Goal: Check status: Check status

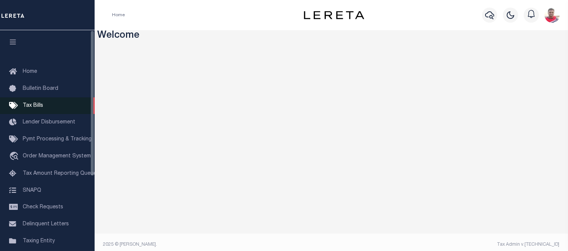
click at [34, 105] on span "Tax Bills" at bounding box center [33, 105] width 20 height 5
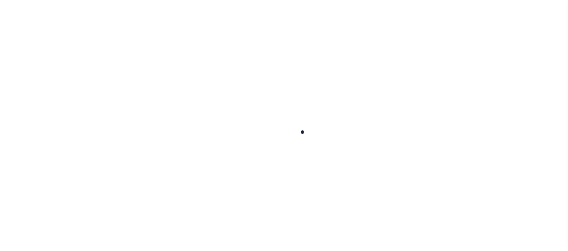
select select
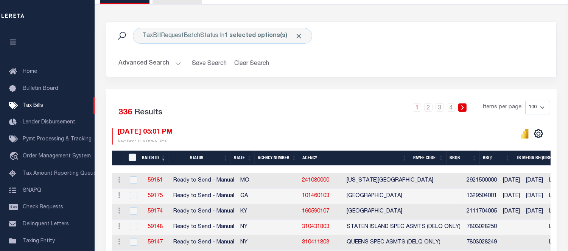
scroll to position [126, 0]
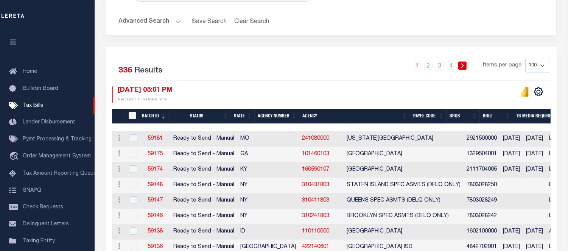
click at [167, 21] on button "Advanced Search" at bounding box center [149, 21] width 63 height 15
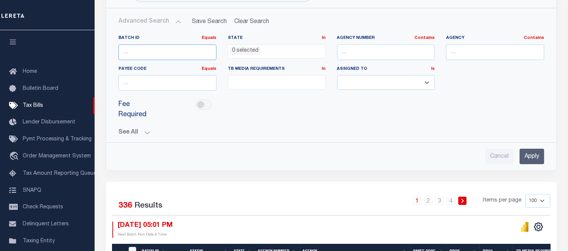
click at [134, 51] on input "number" at bounding box center [167, 53] width 98 height 16
paste input "59204"
click at [525, 149] on input "Apply" at bounding box center [531, 157] width 25 height 16
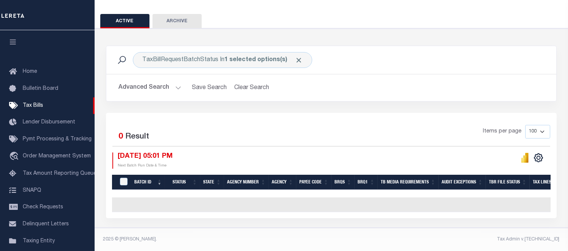
scroll to position [64, 0]
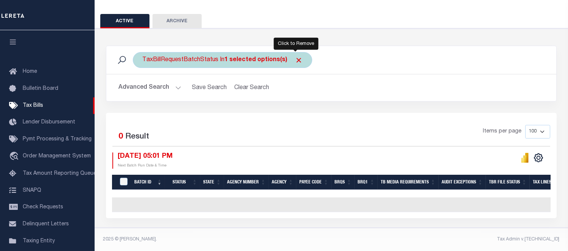
click at [295, 56] on span "Click to Remove" at bounding box center [299, 60] width 8 height 8
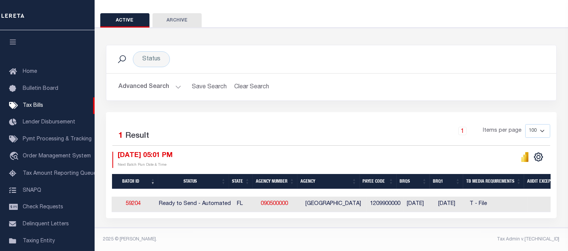
scroll to position [0, 0]
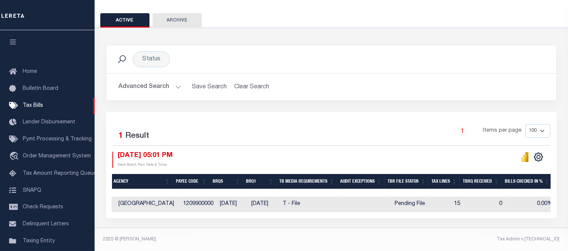
drag, startPoint x: 179, startPoint y: 213, endPoint x: 100, endPoint y: 221, distance: 79.0
click at [100, 221] on div "Status Search Advanced Search Save Search Clear Search Equals" at bounding box center [331, 128] width 480 height 201
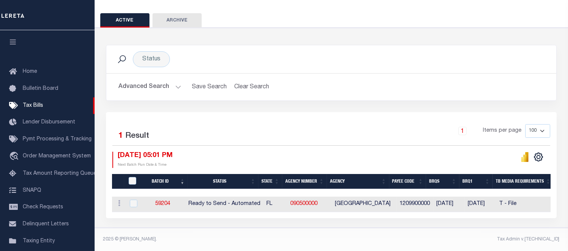
click at [157, 84] on button "Advanced Search" at bounding box center [149, 87] width 63 height 15
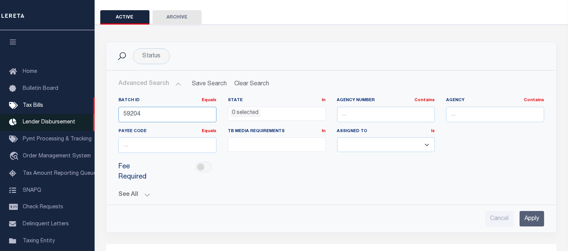
drag, startPoint x: 160, startPoint y: 118, endPoint x: 14, endPoint y: 120, distance: 146.0
click at [14, 120] on div "Home Tax Bills" at bounding box center [284, 160] width 568 height 448
paste input "171"
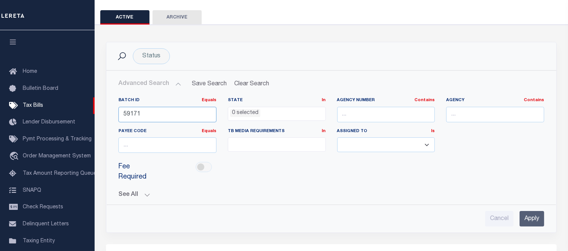
type input "59171"
drag, startPoint x: 527, startPoint y: 205, endPoint x: 500, endPoint y: 186, distance: 32.1
click at [526, 211] on input "Apply" at bounding box center [531, 219] width 25 height 16
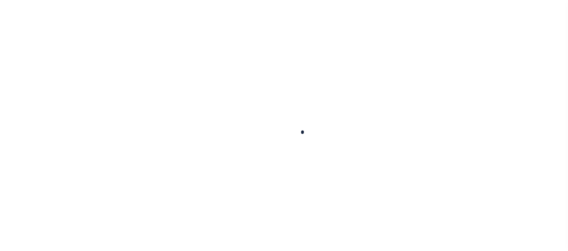
select select
checkbox input "false"
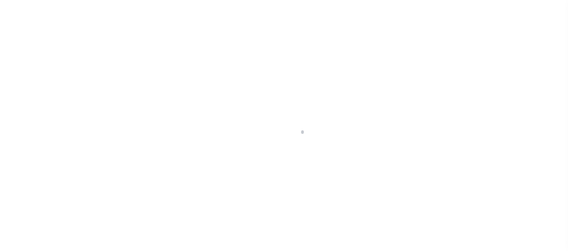
checkbox input "false"
type input "1209900000"
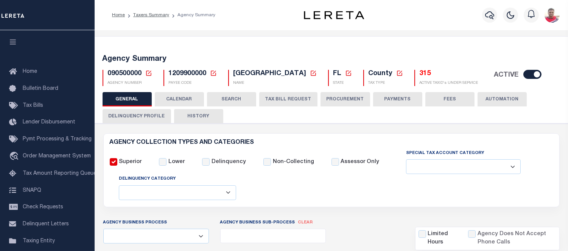
click at [178, 98] on button "CALENDAR" at bounding box center [179, 99] width 49 height 14
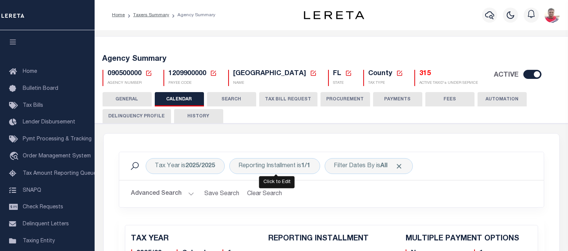
checkbox input "false"
type input "1"
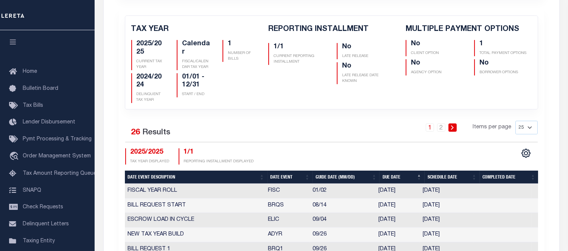
scroll to position [252, 0]
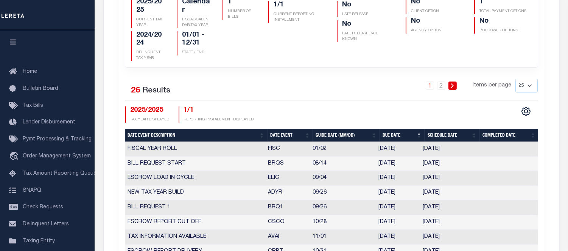
click at [282, 133] on th "Date Event" at bounding box center [289, 135] width 45 height 13
checkbox input "false"
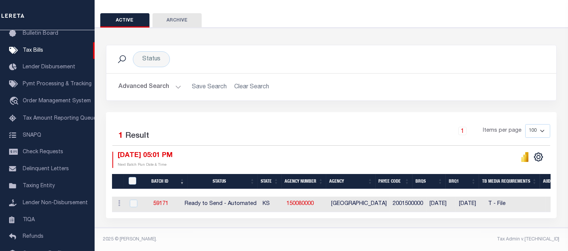
scroll to position [0, 28]
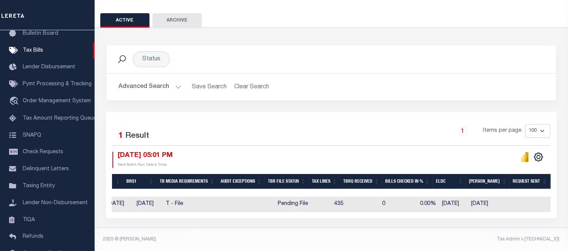
click at [345, 200] on td "435" at bounding box center [330, 205] width 31 height 16
checkbox input "true"
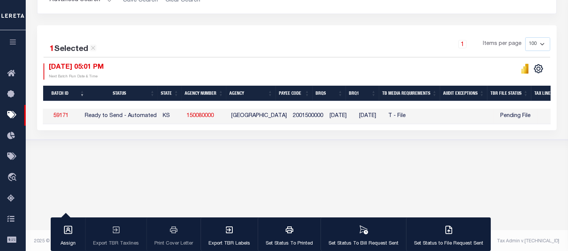
click at [64, 114] on link "59171" at bounding box center [60, 115] width 15 height 5
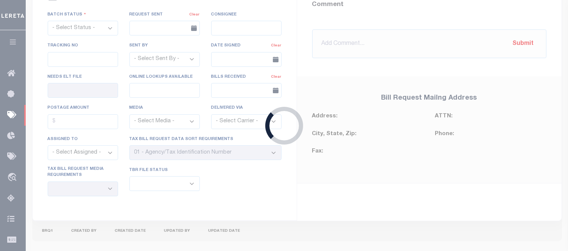
select select "RTA"
type input "No"
type input "Yes"
select select "30"
select select "22"
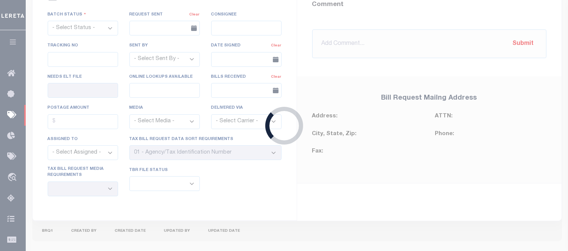
select select "1"
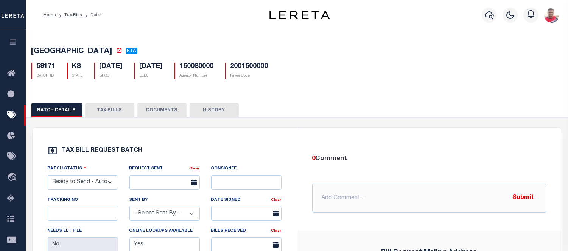
click at [114, 112] on button "TAX BILLS" at bounding box center [109, 110] width 49 height 14
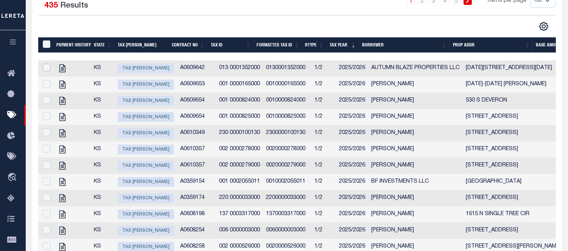
click at [45, 69] on input "checkbox" at bounding box center [47, 68] width 8 height 8
checkbox input "true"
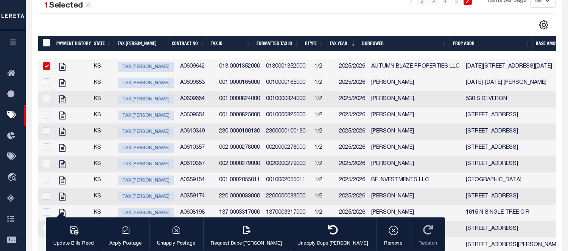
click at [44, 84] on input "checkbox" at bounding box center [47, 83] width 8 height 8
checkbox input "true"
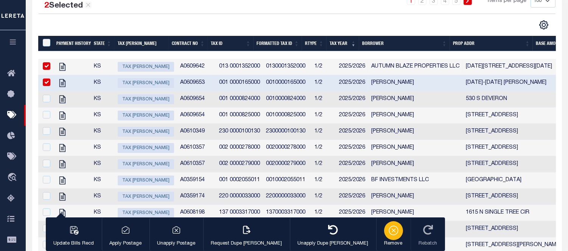
click at [388, 229] on icon "button" at bounding box center [393, 230] width 11 height 11
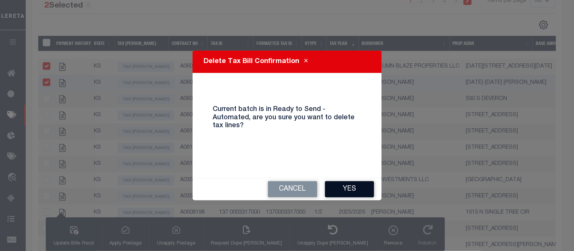
click at [335, 189] on button "Yes" at bounding box center [349, 189] width 49 height 16
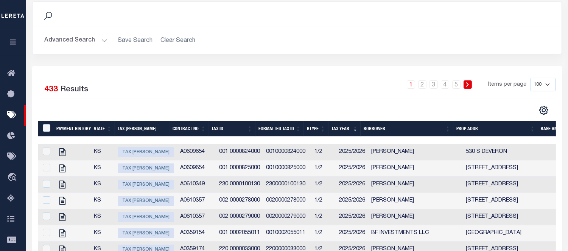
scroll to position [84, 0]
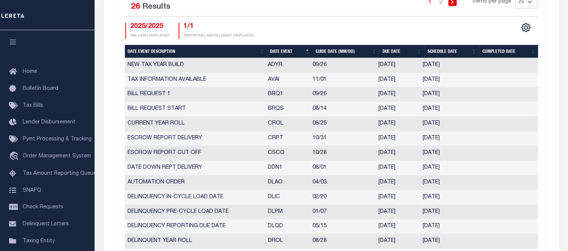
scroll to position [336, 0]
click at [182, 81] on td "TAX INFORMATION AVAILABLE" at bounding box center [195, 80] width 140 height 15
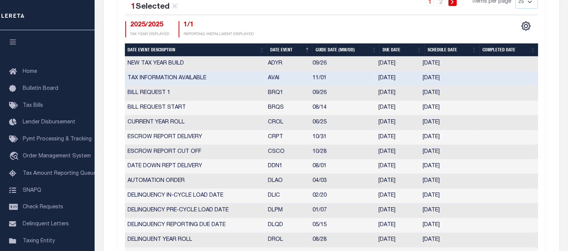
select select "9"
select select "26"
type input "[DATE]"
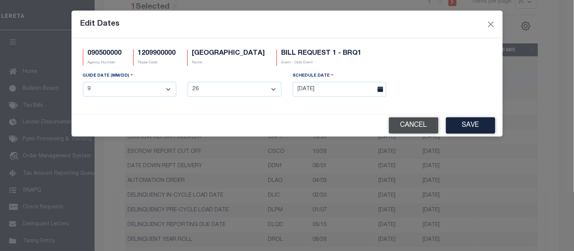
click at [403, 134] on button "Cancel" at bounding box center [414, 126] width 50 height 16
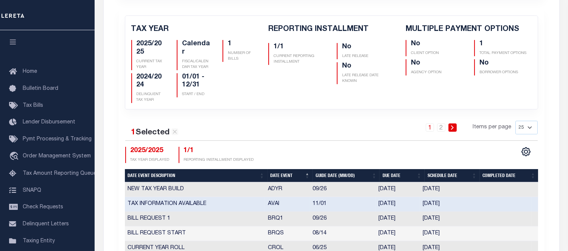
scroll to position [378, 0]
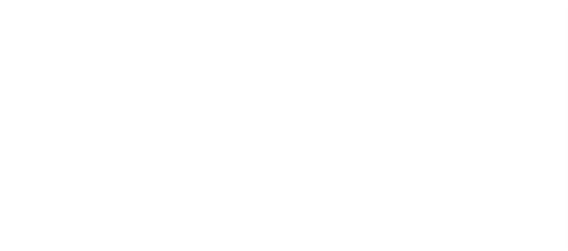
select select
select select "RTA"
select select "30"
select select "22"
select select "1"
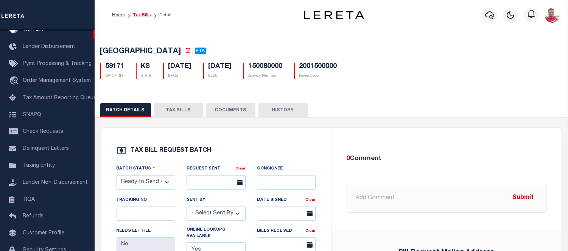
click at [143, 13] on link "Tax Bills" at bounding box center [142, 15] width 18 height 5
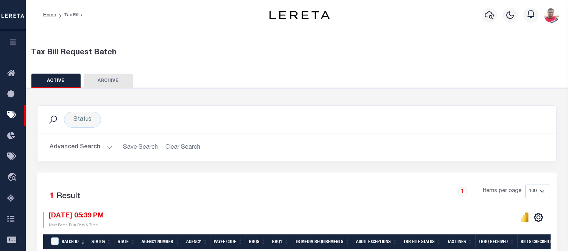
scroll to position [84, 0]
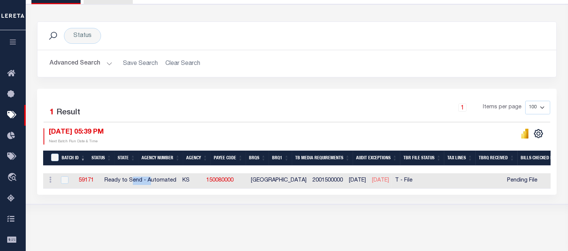
drag, startPoint x: 132, startPoint y: 188, endPoint x: 148, endPoint y: 188, distance: 15.9
click at [148, 188] on td "Ready to Send - Automated" at bounding box center [140, 182] width 78 height 16
checkbox input "true"
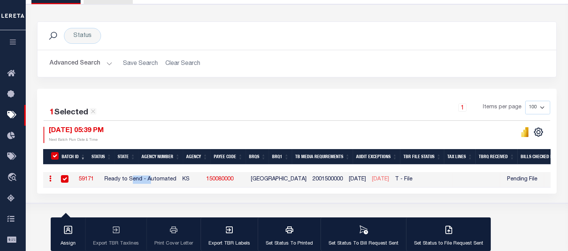
click at [164, 229] on div "Assign Export TBR Taxlines Print Cover Letter Export TBR Labels Set Status To P…" at bounding box center [271, 235] width 440 height 34
click at [186, 186] on td "KS" at bounding box center [191, 180] width 24 height 16
checkbox input "false"
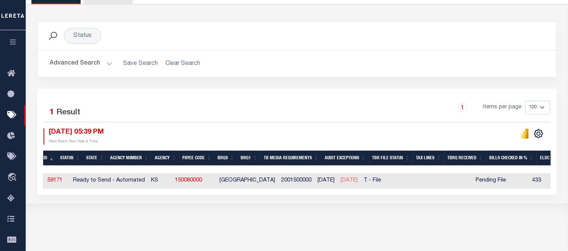
scroll to position [0, 0]
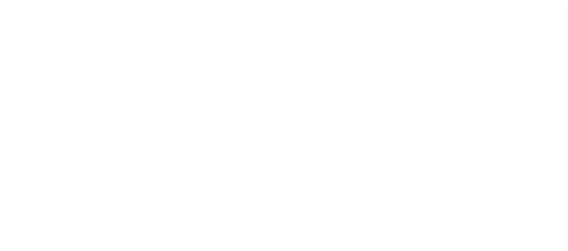
select select
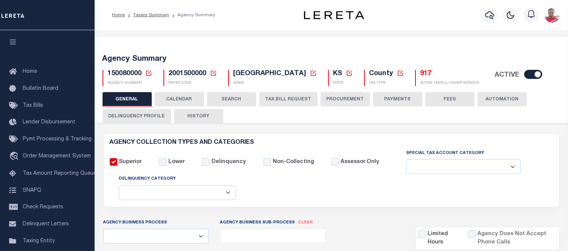
click at [189, 102] on button "CALENDAR" at bounding box center [179, 99] width 49 height 14
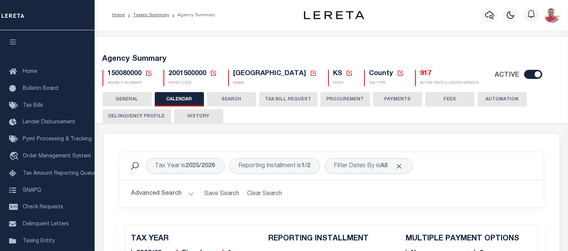
checkbox input "false"
type input "2"
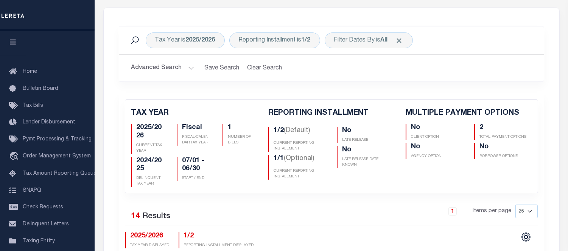
scroll to position [252, 0]
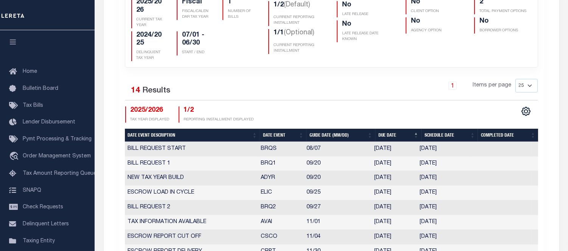
click at [271, 130] on th "Date Event" at bounding box center [283, 135] width 47 height 13
checkbox input "false"
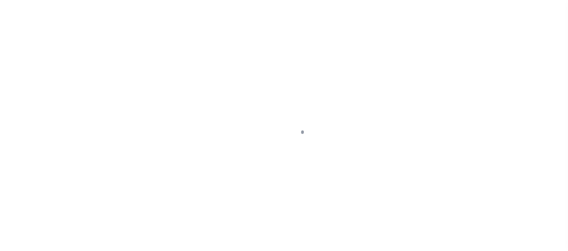
select select "RTA"
select select "30"
select select "22"
select select "1"
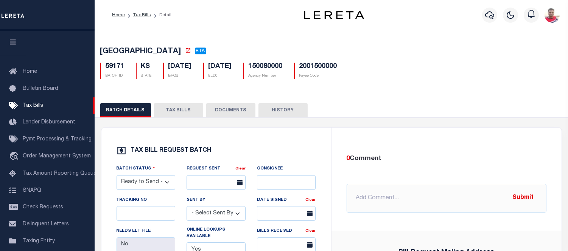
click at [176, 112] on button "TAX BILLS" at bounding box center [178, 110] width 49 height 14
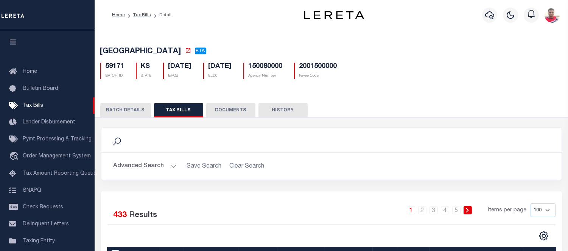
scroll to position [136, 0]
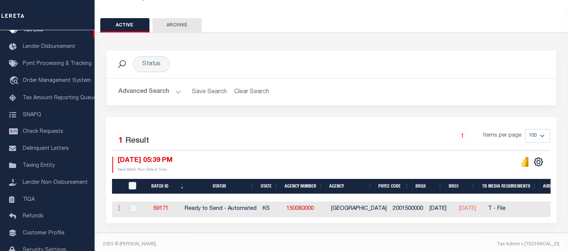
drag, startPoint x: 243, startPoint y: 222, endPoint x: 341, endPoint y: 228, distance: 98.5
click at [341, 223] on div "Selected 1 Result 1 Items per page 100 200 500 1000 [DATE] 05:39 PM" at bounding box center [331, 170] width 450 height 106
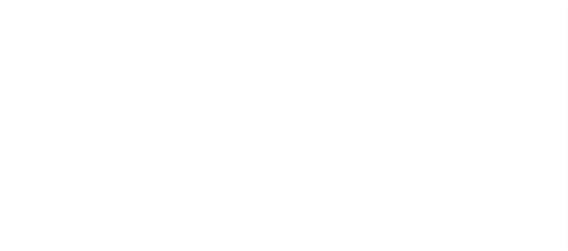
scroll to position [47, 0]
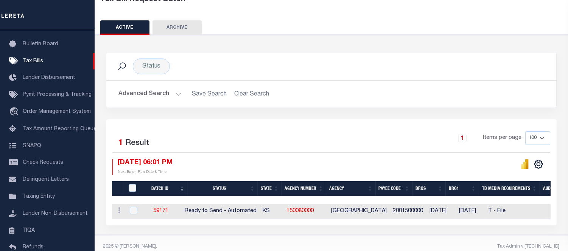
drag, startPoint x: 304, startPoint y: 99, endPoint x: 299, endPoint y: 104, distance: 6.4
click at [304, 99] on h2 "Advanced Search Save Search Clear Search TaxBillBatches_dynamictable_____Defaul…" at bounding box center [330, 94] width 437 height 15
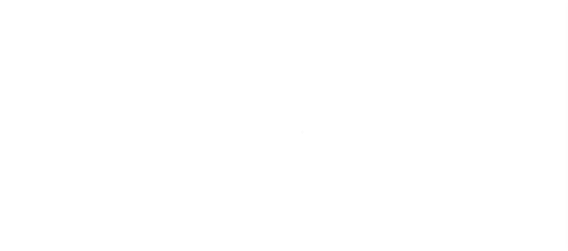
scroll to position [44, 0]
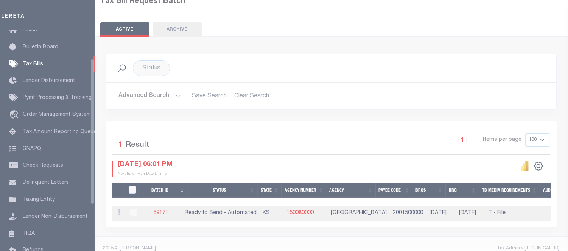
scroll to position [43, 0]
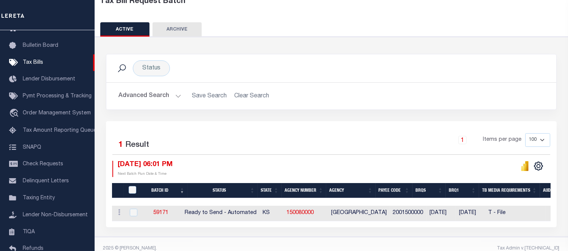
drag, startPoint x: 553, startPoint y: 0, endPoint x: 327, endPoint y: 105, distance: 248.9
click at [327, 105] on div "Advanced Search Save Search Clear Search TaxBillBatches_dynamictable_____Defaul…" at bounding box center [331, 96] width 450 height 27
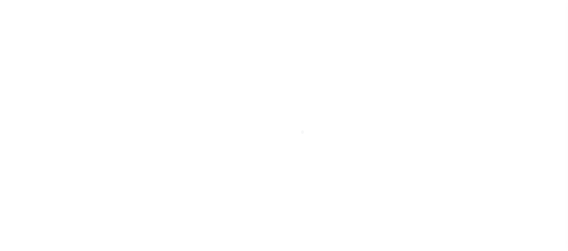
scroll to position [42, 0]
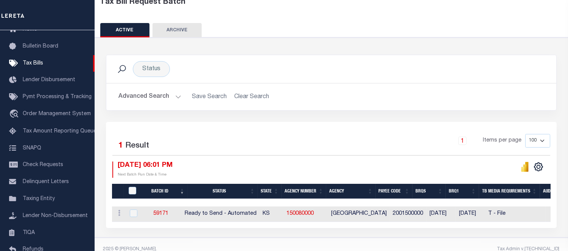
drag, startPoint x: 218, startPoint y: 227, endPoint x: 268, endPoint y: 224, distance: 50.8
click at [282, 222] on div "Batch ID Status State Agency Number Agency Payee Code BRQS BRQ1 TB Media Requir…" at bounding box center [331, 215] width 438 height 16
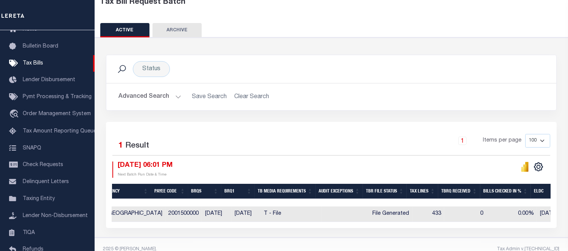
scroll to position [0, 0]
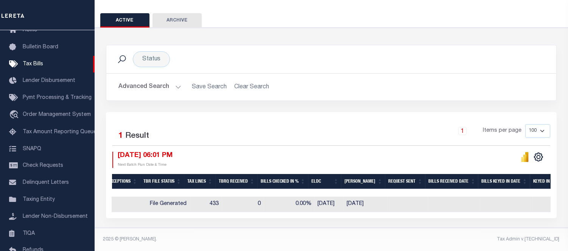
scroll to position [0, 361]
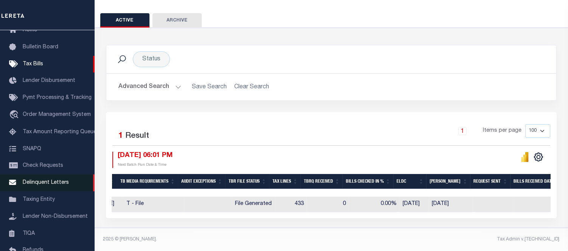
drag, startPoint x: 318, startPoint y: 208, endPoint x: 88, endPoint y: 179, distance: 231.7
click at [92, 187] on div "Home Tax Bills" at bounding box center [284, 96] width 568 height 312
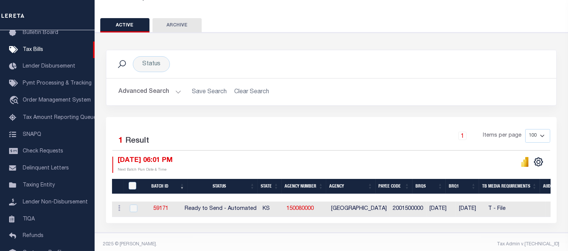
scroll to position [65, 0]
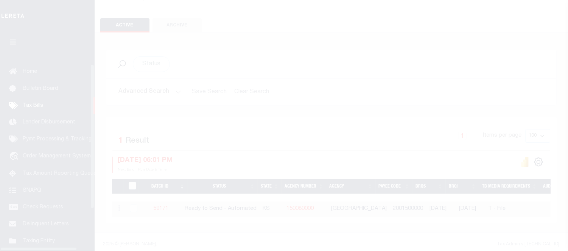
scroll to position [56, 0]
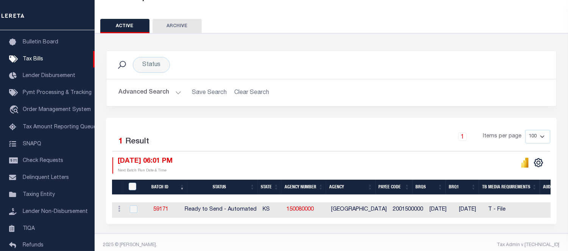
scroll to position [65, 0]
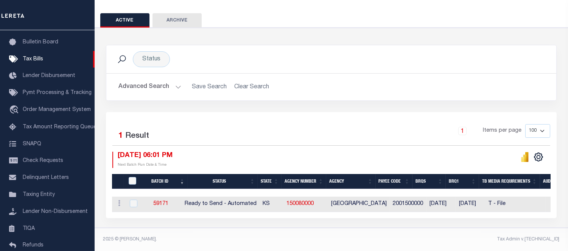
click at [164, 82] on button "Advanced Search" at bounding box center [149, 87] width 63 height 15
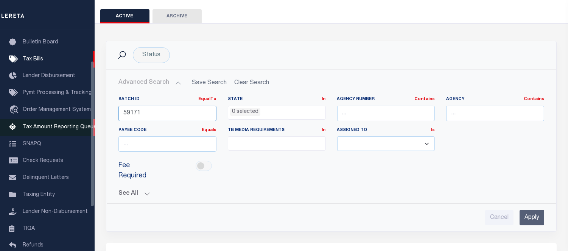
drag, startPoint x: 104, startPoint y: 118, endPoint x: 48, endPoint y: 126, distance: 56.6
click at [48, 126] on div "Home Tax Bills" at bounding box center [284, 159] width 568 height 448
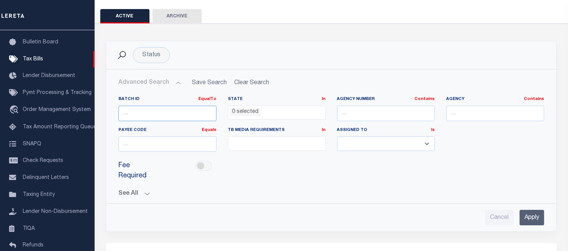
scroll to position [191, 0]
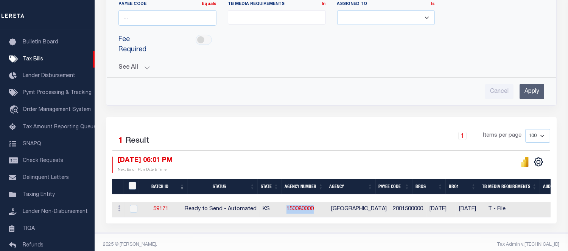
drag, startPoint x: 288, startPoint y: 199, endPoint x: 326, endPoint y: 202, distance: 38.6
copy tr "150080000"
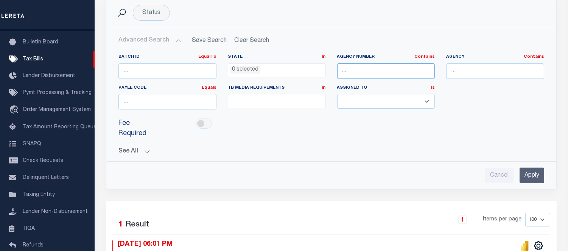
drag, startPoint x: 363, startPoint y: 70, endPoint x: 344, endPoint y: 79, distance: 20.8
click at [363, 70] on input "text" at bounding box center [386, 72] width 98 height 16
paste input "150080000"
click at [356, 73] on input "150080000" at bounding box center [386, 72] width 98 height 16
type input "150080000"
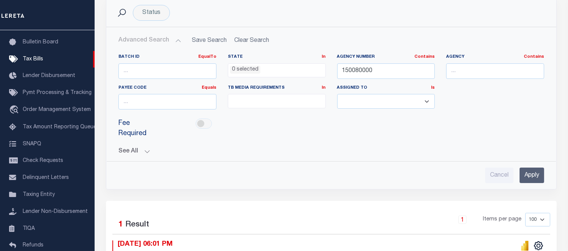
click at [526, 168] on input "Apply" at bounding box center [531, 176] width 25 height 16
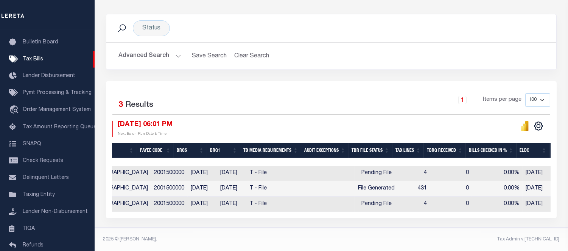
scroll to position [0, 240]
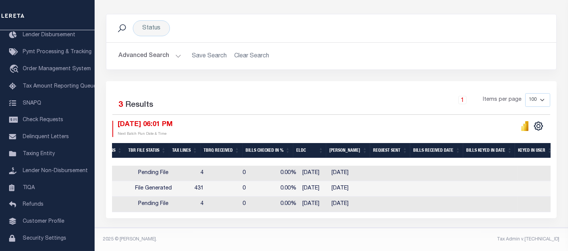
scroll to position [0, 277]
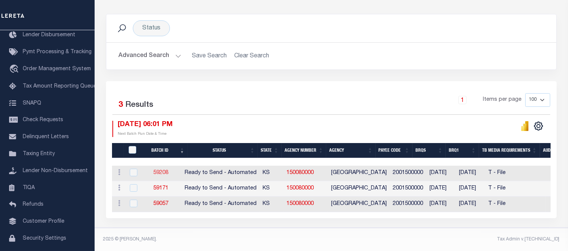
click at [164, 171] on link "59208" at bounding box center [160, 173] width 15 height 5
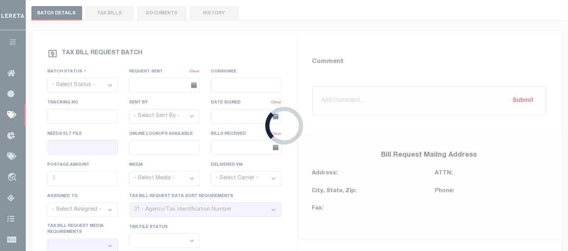
select select "RTA"
type input "No"
type input "Yes"
select select "30"
select select "22"
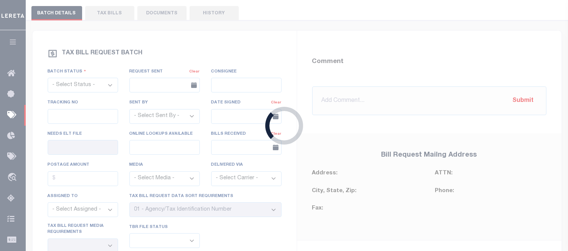
select select "1"
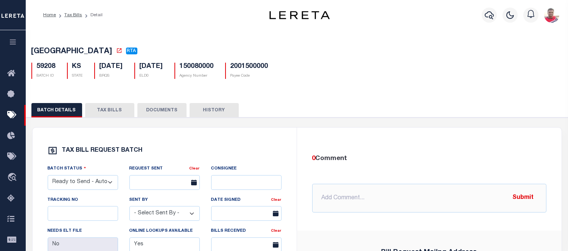
click at [115, 112] on button "TAX BILLS" at bounding box center [109, 110] width 49 height 14
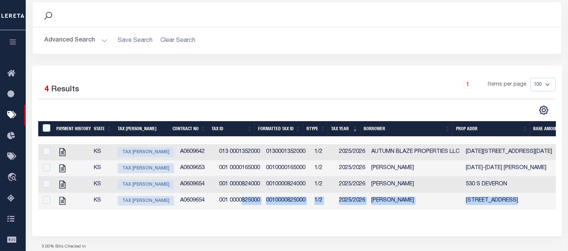
drag, startPoint x: 235, startPoint y: 211, endPoint x: 547, endPoint y: 211, distance: 311.6
drag, startPoint x: 471, startPoint y: 227, endPoint x: 464, endPoint y: 222, distance: 9.2
click at [471, 222] on div at bounding box center [296, 220] width 517 height 3
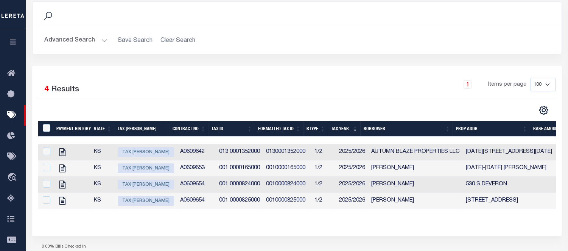
drag, startPoint x: 233, startPoint y: 217, endPoint x: 100, endPoint y: 218, distance: 132.3
click at [100, 218] on div "Payment History State Tax Bill Amount Contract No Tax Id Formatted Tax Id Rtype…" at bounding box center [296, 171] width 517 height 100
click at [184, 232] on div "Selected 4 Results 1 Items per page 100 200 500 1000" at bounding box center [296, 151] width 529 height 171
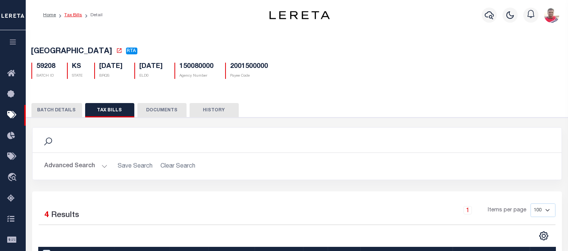
click at [76, 16] on link "Tax Bills" at bounding box center [73, 15] width 18 height 5
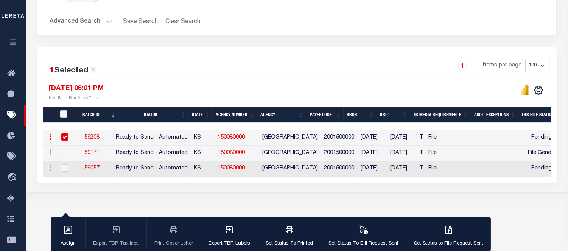
scroll to position [149, 0]
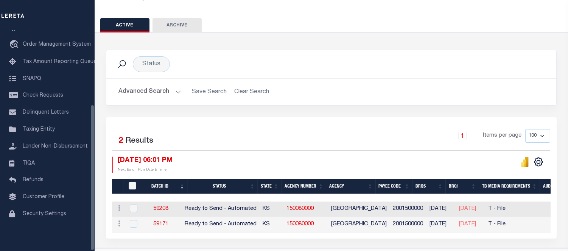
scroll to position [80, 0]
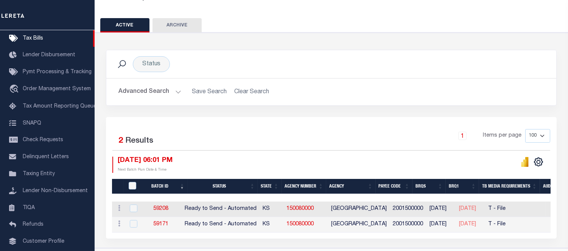
scroll to position [80, 0]
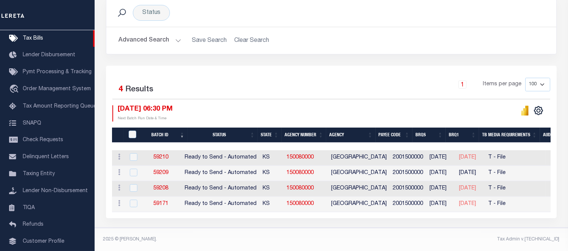
drag, startPoint x: 255, startPoint y: 214, endPoint x: 265, endPoint y: 214, distance: 10.6
click at [265, 214] on div "Selected 4 Results 1 Items per page 100 200 500 1000 08/14/2025 06:30 PM" at bounding box center [331, 142] width 450 height 153
